Goal: Transaction & Acquisition: Purchase product/service

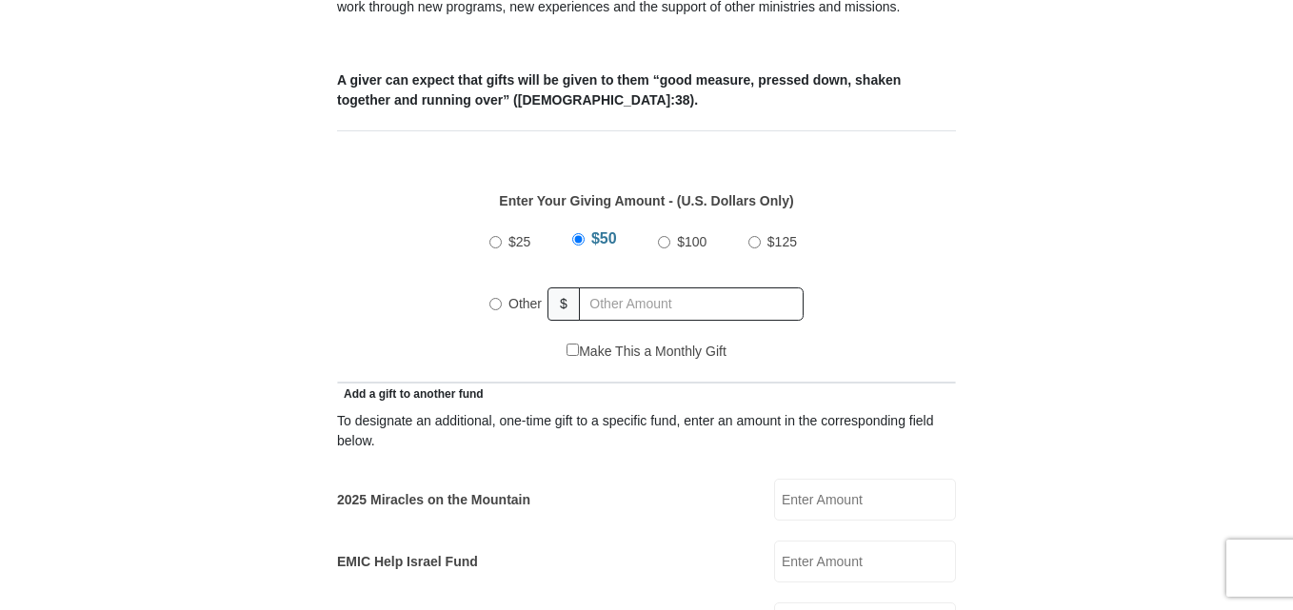
scroll to position [800, 0]
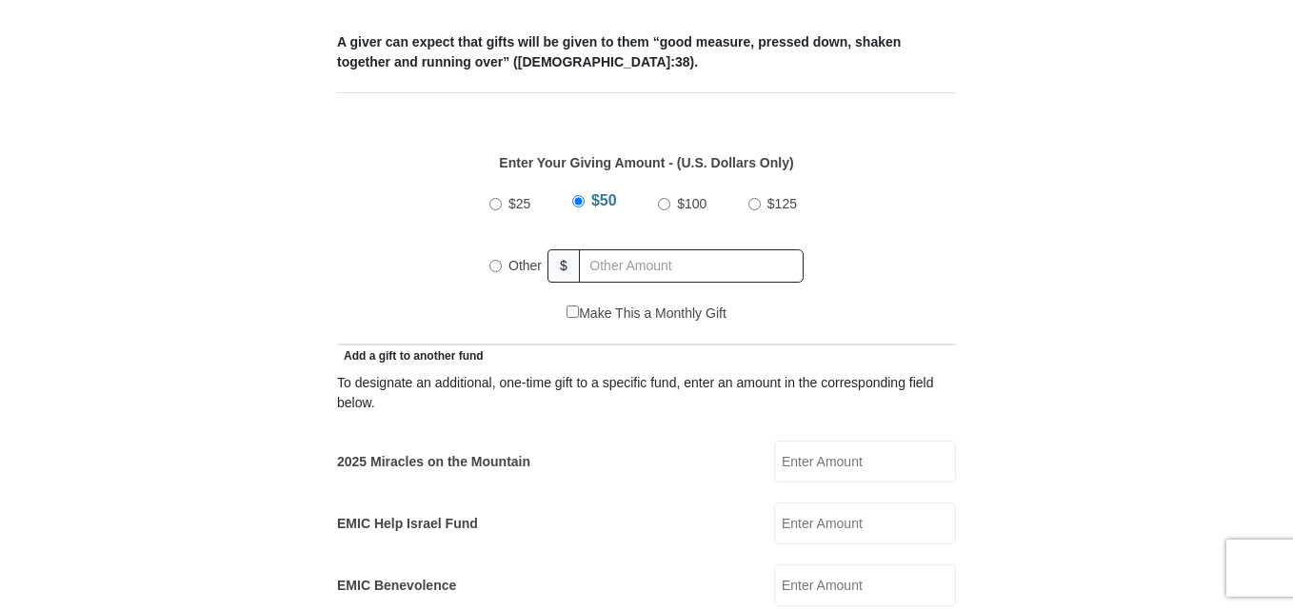
click at [805, 443] on input "2025 Miracles on the Mountain" at bounding box center [865, 462] width 182 height 42
type input "35.00"
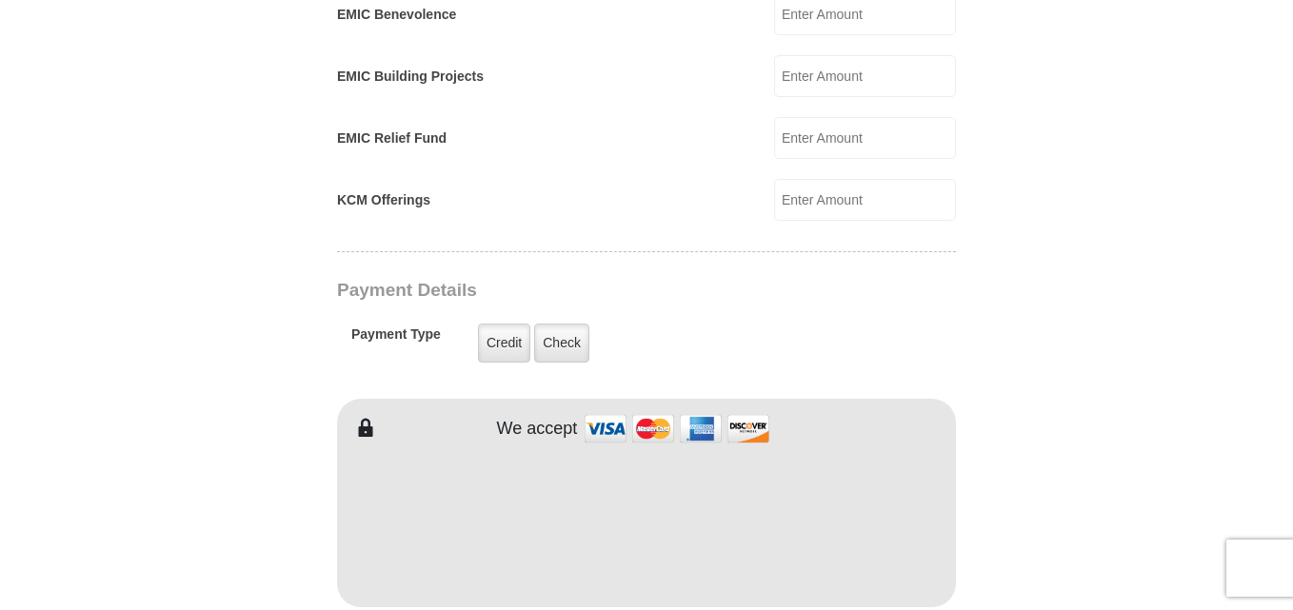
scroll to position [1409, 0]
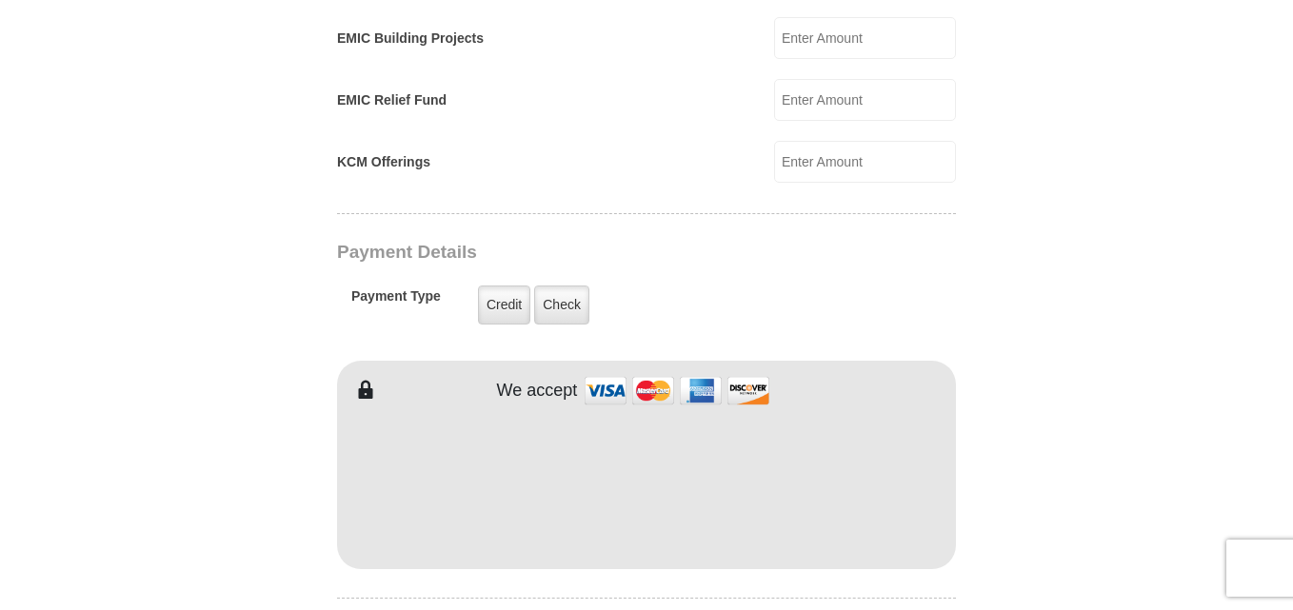
click at [1057, 540] on form "Eagle Mountain International Church Online Giving Because of gifts like yours, …" at bounding box center [646, 106] width 1085 height 2878
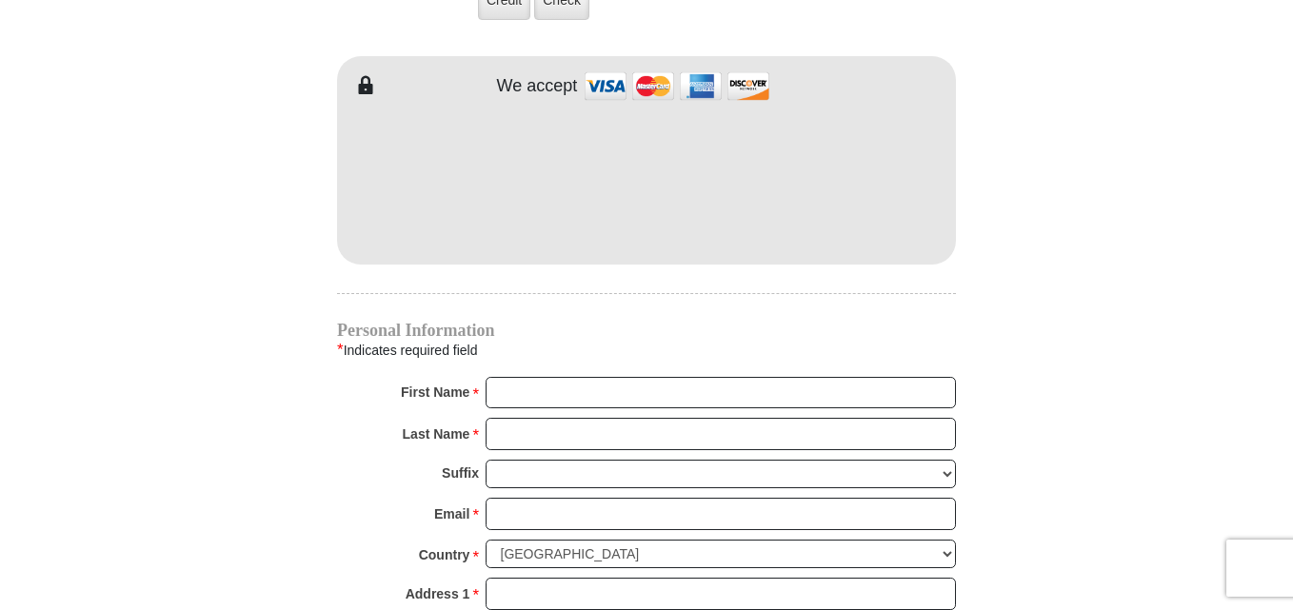
scroll to position [1790, 0]
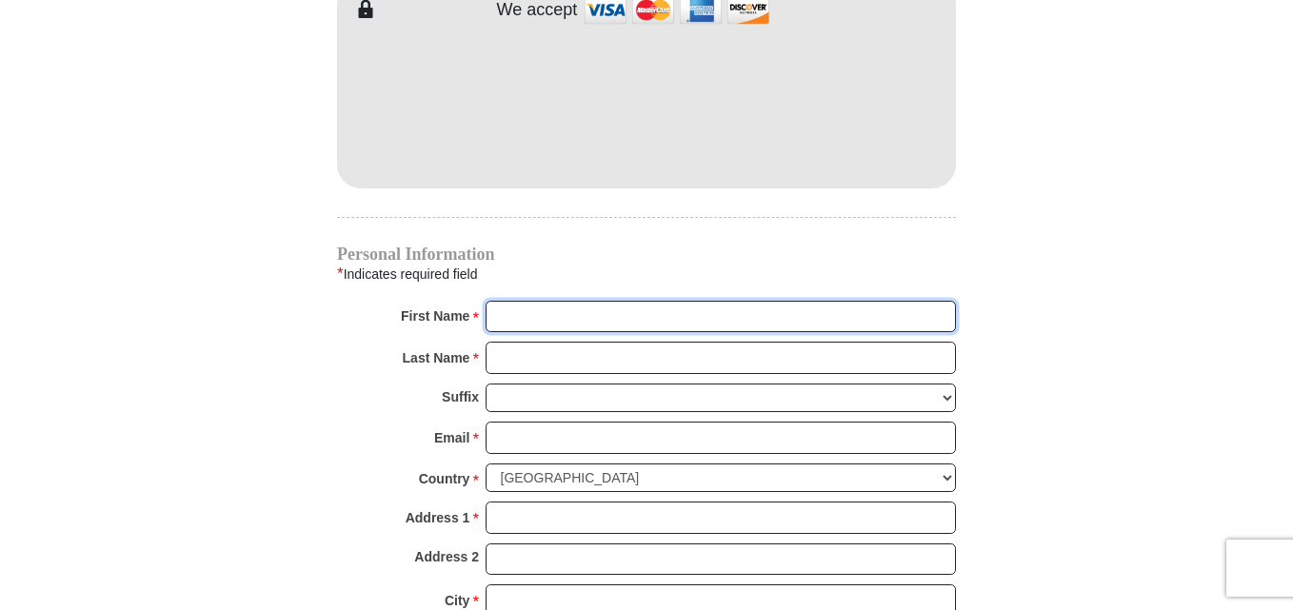
click at [543, 301] on input "First Name *" at bounding box center [720, 317] width 470 height 32
type input "Willie"
type input "Goree"
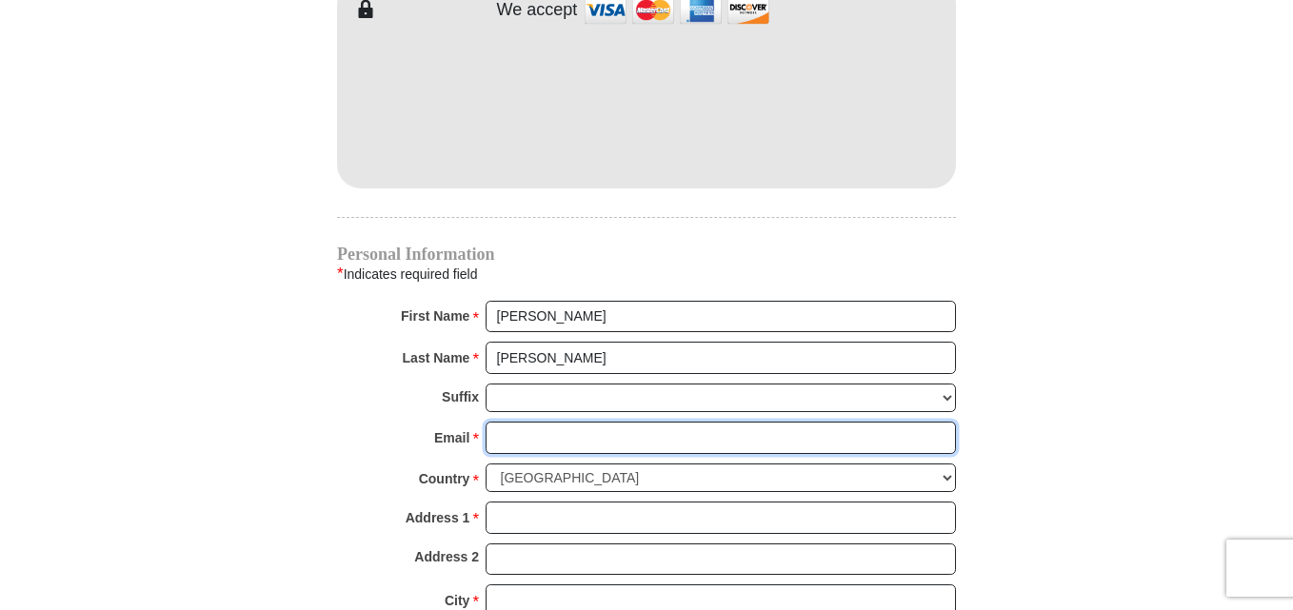
type input "wgoreejr@gmail.com"
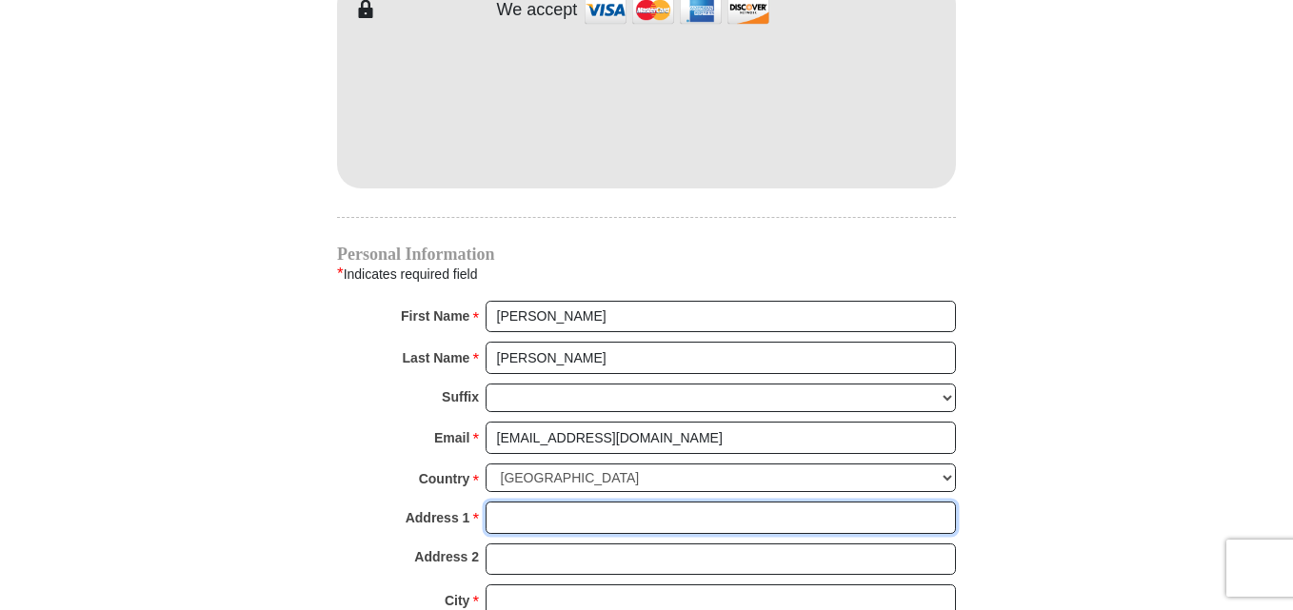
type input "912 McMillon Ave SW, Apt. B"
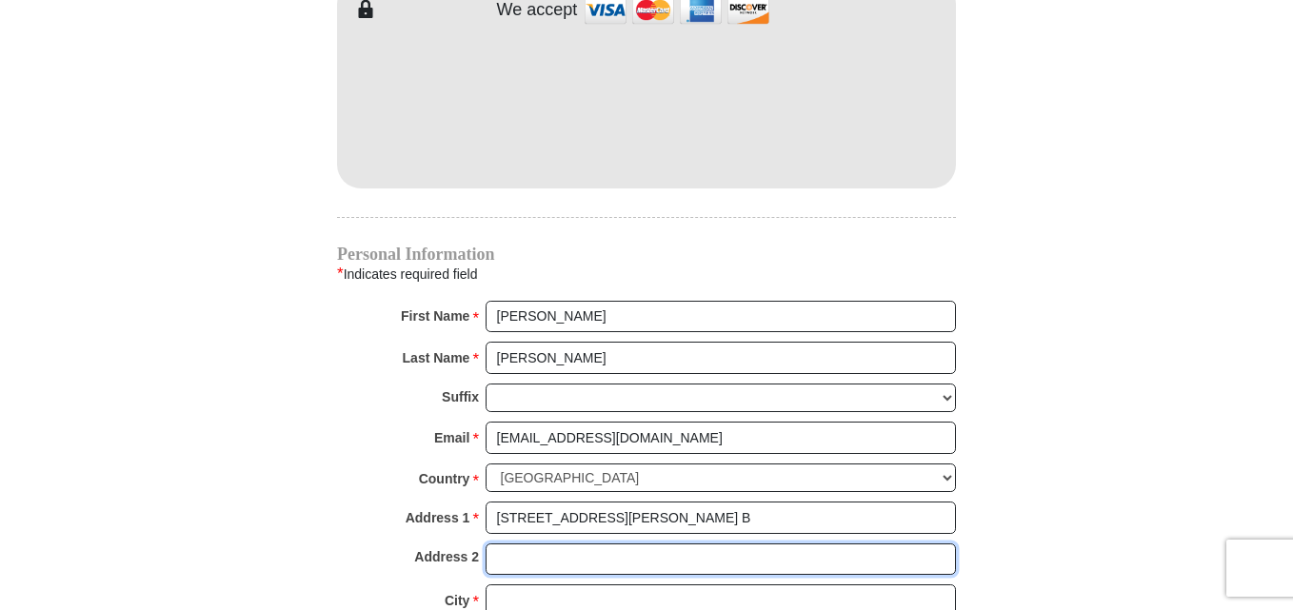
type input "Apt. B"
type input "Birmingham"
select select "AL"
type input "35211"
type input "2057808897"
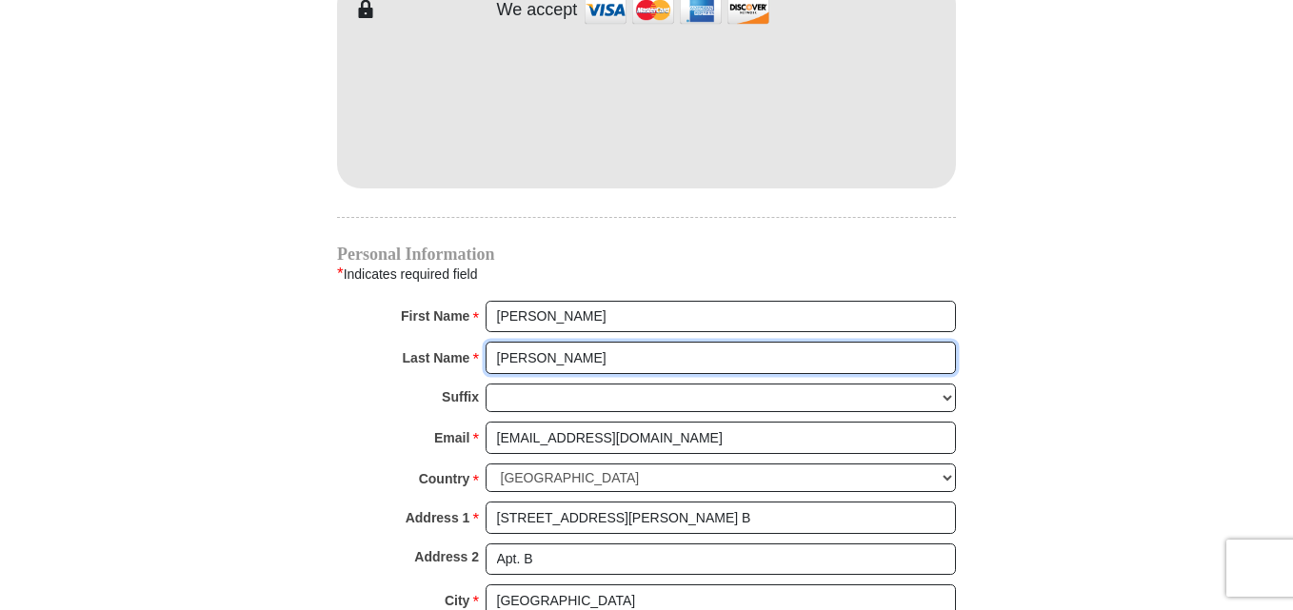
click at [638, 342] on input "Goree" at bounding box center [720, 358] width 470 height 32
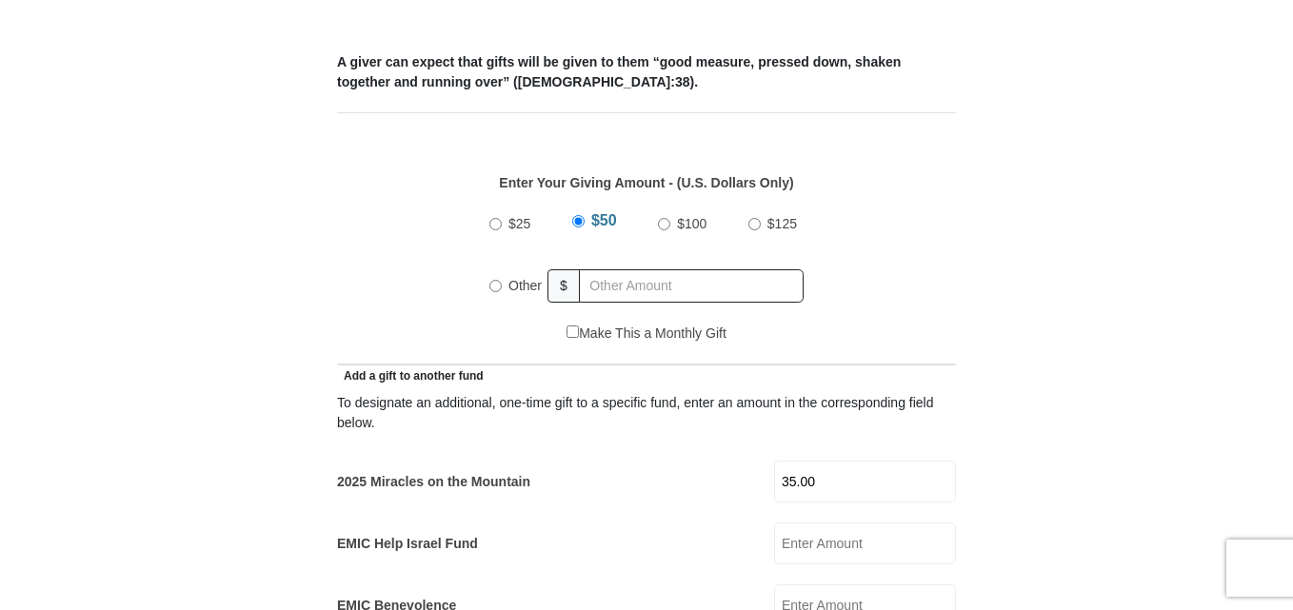
scroll to position [551, 0]
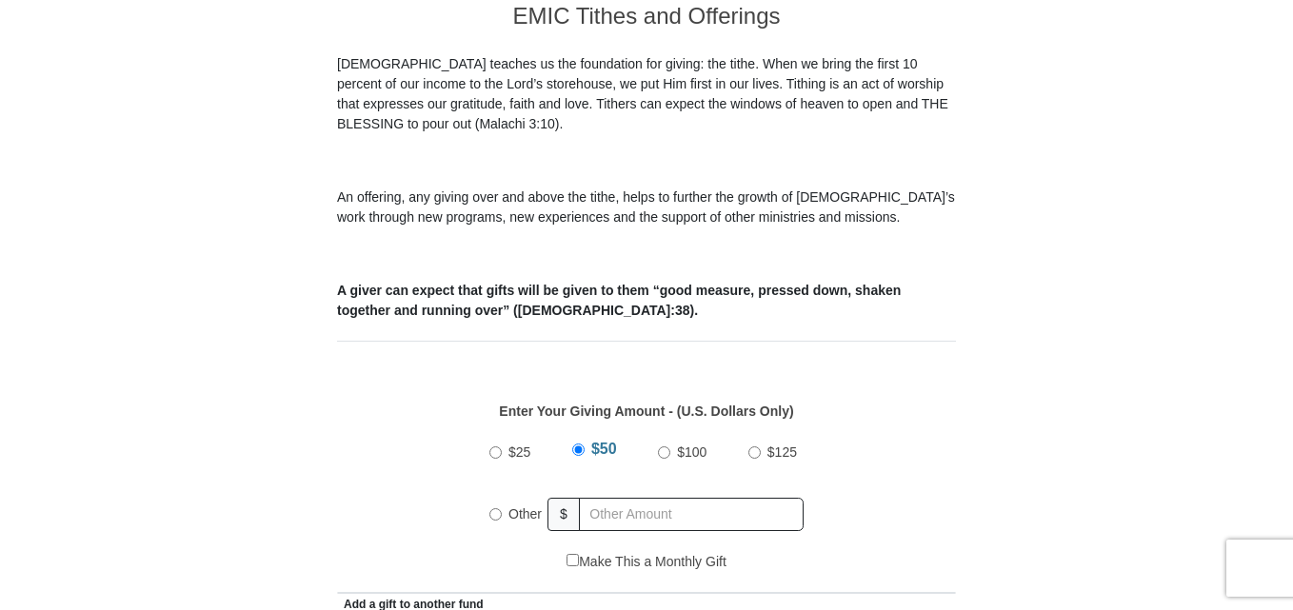
click at [491, 498] on div "Other" at bounding box center [518, 514] width 59 height 42
click at [495, 499] on div "Other" at bounding box center [518, 514] width 59 height 42
click at [499, 508] on input "Other" at bounding box center [495, 514] width 12 height 12
radio input "true"
click at [499, 505] on input "Other" at bounding box center [495, 511] width 12 height 12
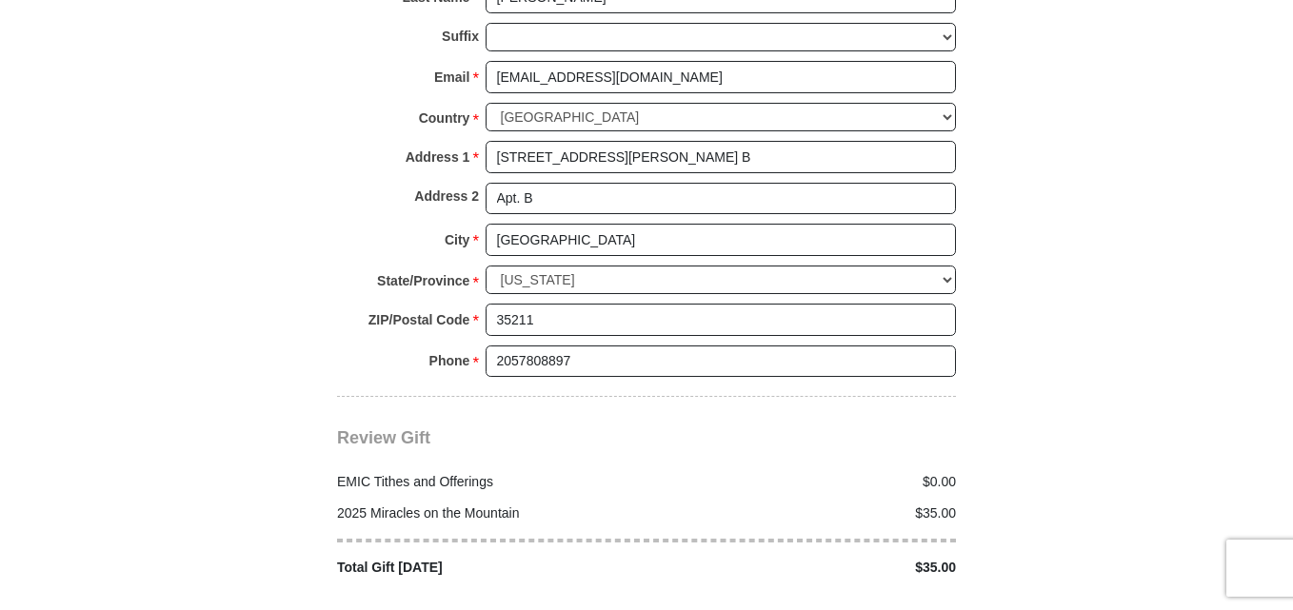
scroll to position [2189, 0]
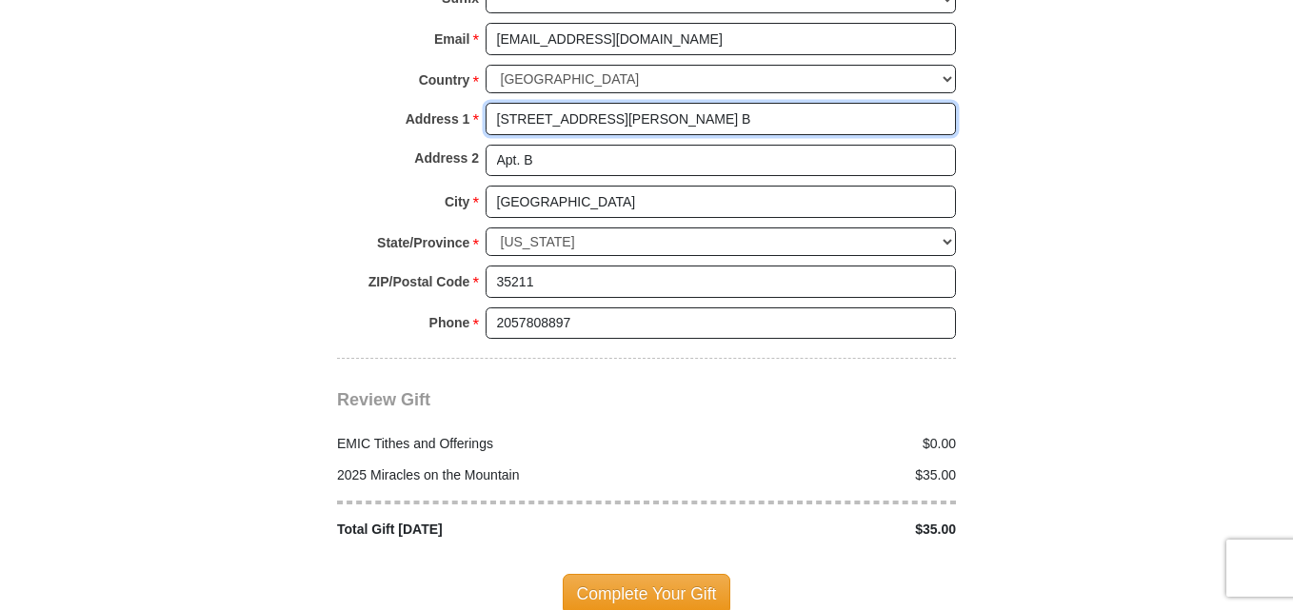
click at [636, 104] on input "912 McMillon Ave SW, Apt. B" at bounding box center [720, 119] width 470 height 32
type input "912 McMillon Ave SW,"
click at [860, 540] on div "Complete Your Gift" at bounding box center [646, 594] width 619 height 109
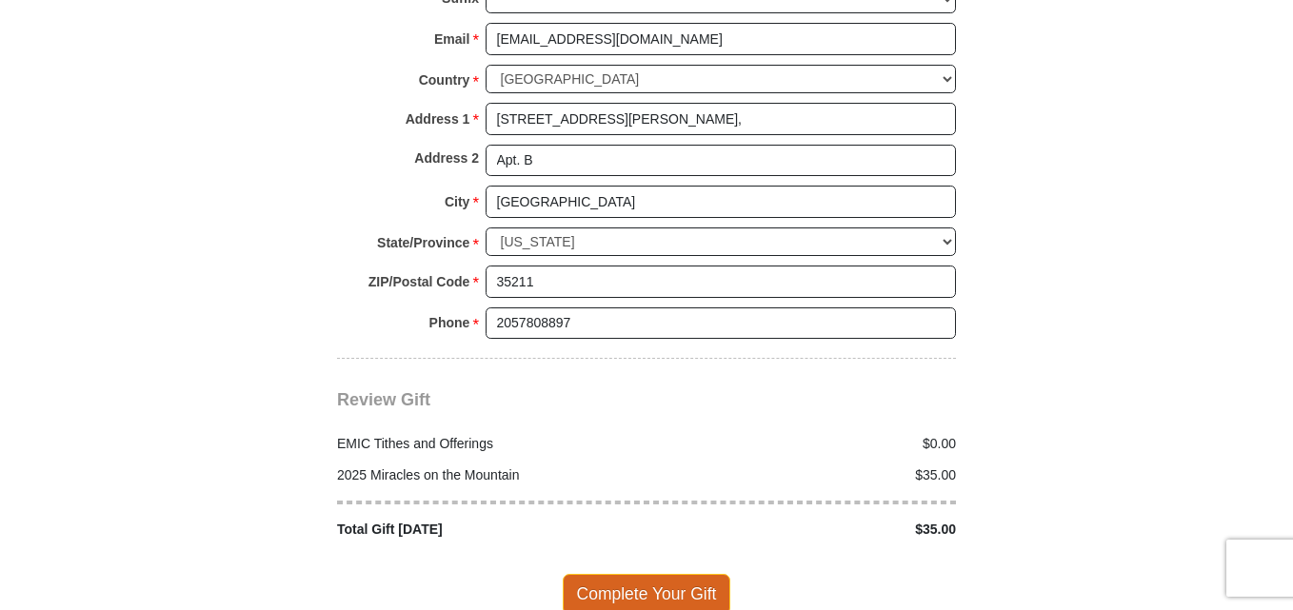
click at [644, 574] on span "Complete Your Gift" at bounding box center [647, 594] width 168 height 40
